Goal: Check status: Check status

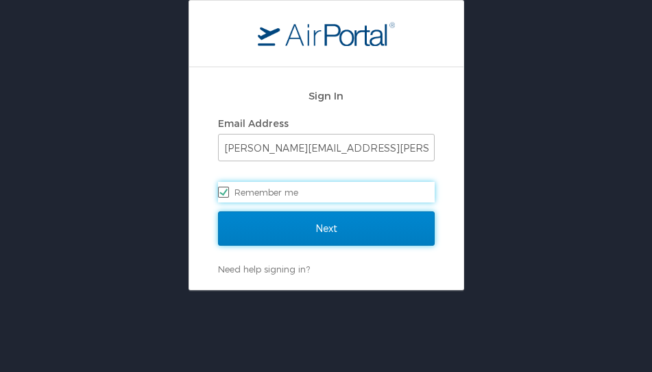
click at [283, 234] on input "Next" at bounding box center [326, 228] width 217 height 34
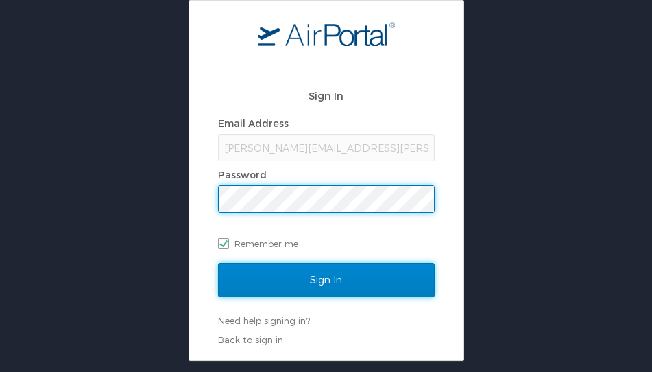
click at [337, 282] on input "Sign In" at bounding box center [326, 280] width 217 height 34
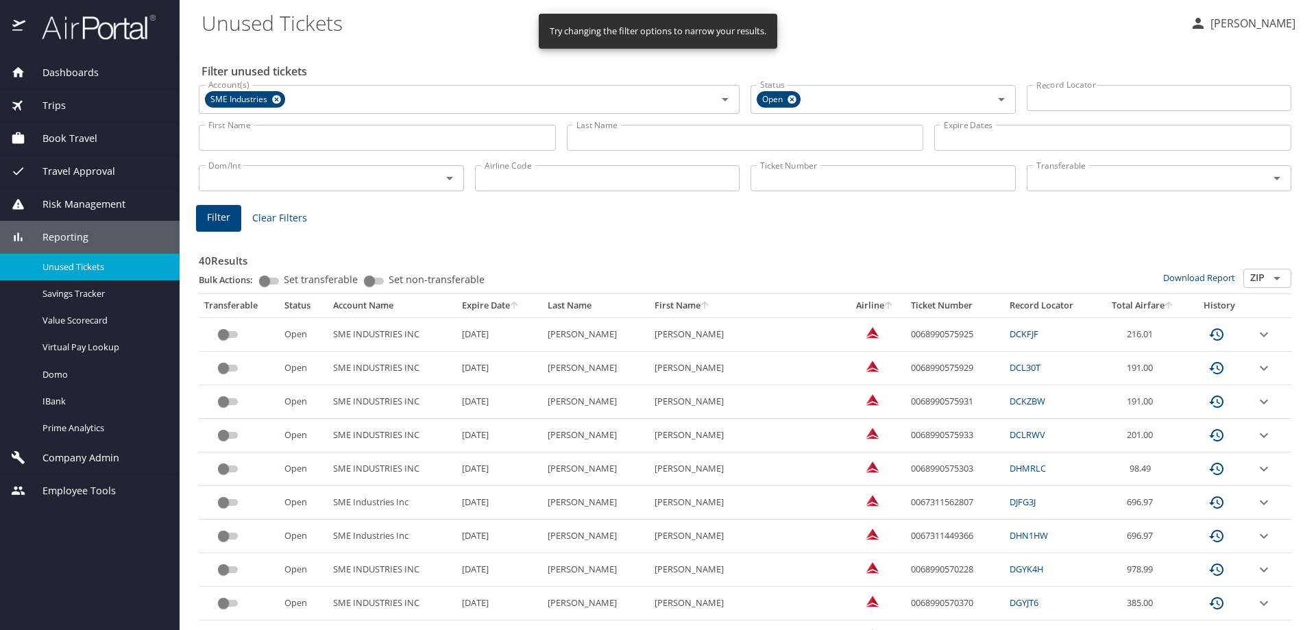
click at [637, 144] on input "Last Name" at bounding box center [745, 138] width 357 height 26
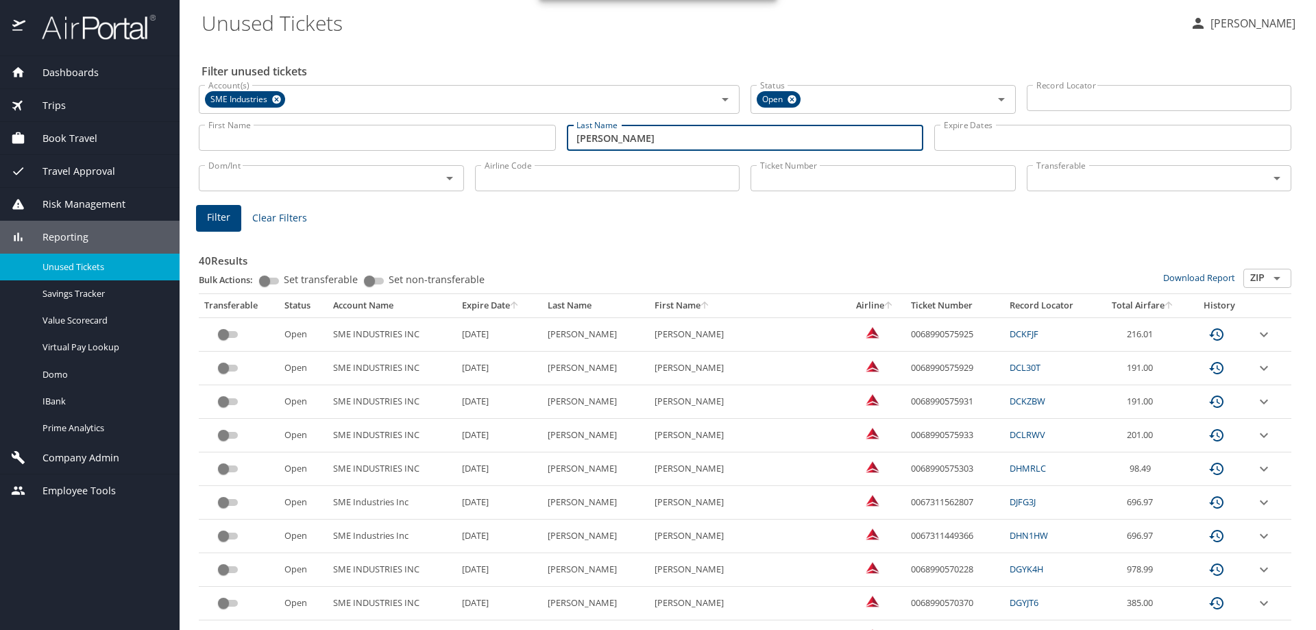
type input "lucero"
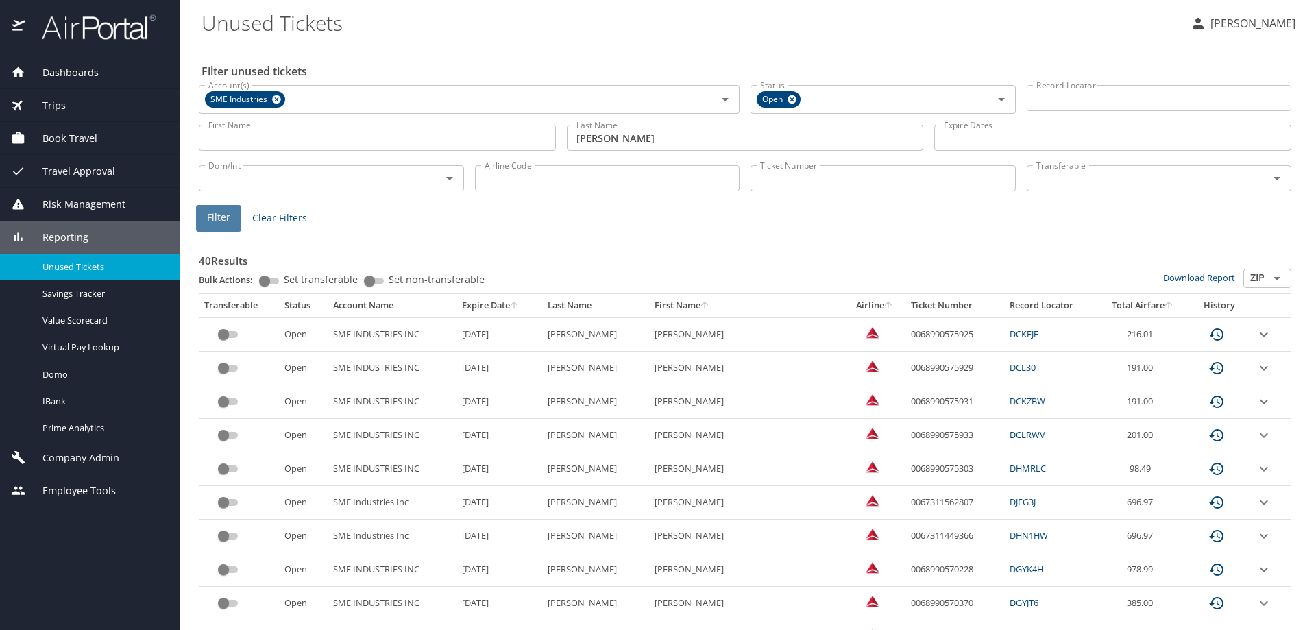
click at [215, 222] on span "Filter" at bounding box center [218, 217] width 23 height 17
